Goal: Information Seeking & Learning: Understand process/instructions

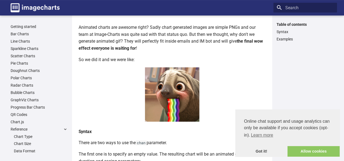
scroll to position [27, 0]
drag, startPoint x: 173, startPoint y: 109, endPoint x: 178, endPoint y: 115, distance: 7.5
click at [178, 115] on img at bounding box center [172, 94] width 54 height 54
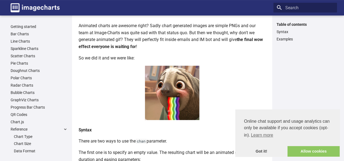
scroll to position [0, 0]
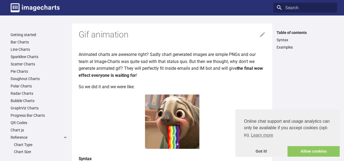
click at [166, 114] on img at bounding box center [172, 122] width 54 height 54
drag, startPoint x: 185, startPoint y: 124, endPoint x: 158, endPoint y: 125, distance: 26.4
click at [158, 125] on img at bounding box center [172, 122] width 54 height 54
click at [303, 153] on link "Allow cookies" at bounding box center [313, 151] width 52 height 11
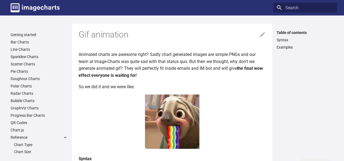
drag, startPoint x: 167, startPoint y: 143, endPoint x: 242, endPoint y: 124, distance: 77.5
click at [242, 124] on center at bounding box center [171, 123] width 187 height 56
